Goal: Information Seeking & Learning: Learn about a topic

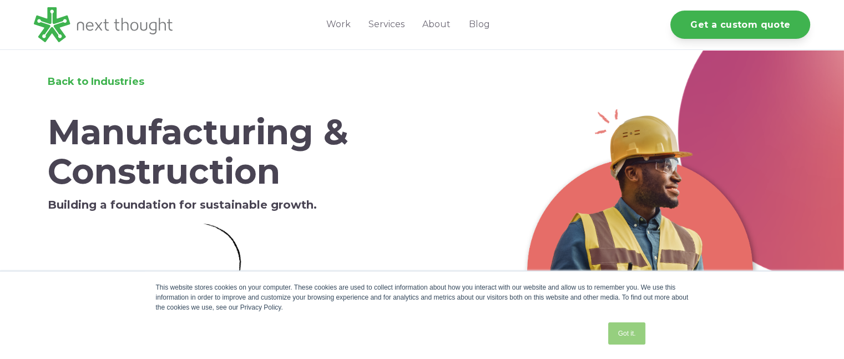
click at [632, 338] on link "Got it." at bounding box center [626, 333] width 37 height 22
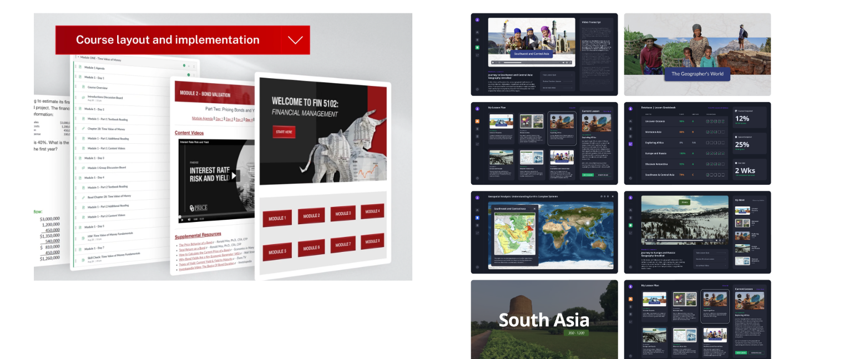
scroll to position [2755, 0]
